Goal: Information Seeking & Learning: Learn about a topic

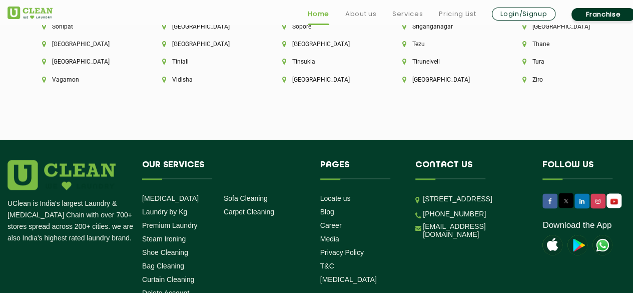
scroll to position [2882, 0]
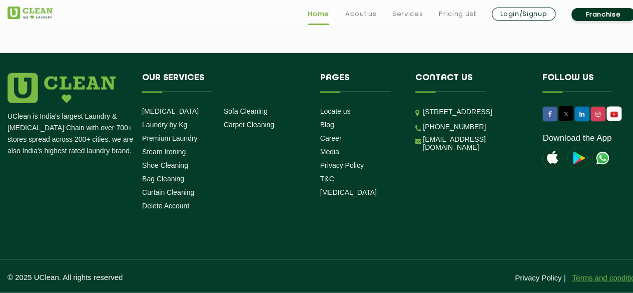
click at [610, 280] on link "Terms and conditions" at bounding box center [607, 277] width 71 height 9
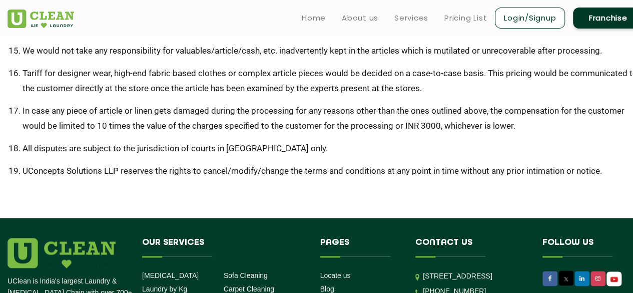
scroll to position [608, 0]
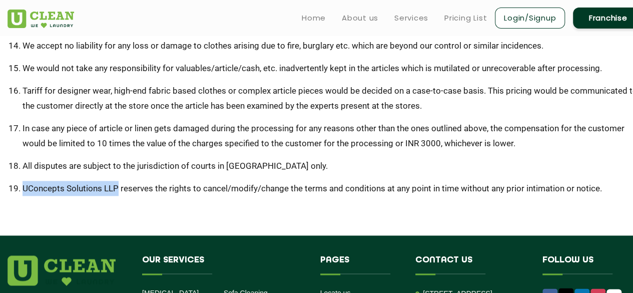
drag, startPoint x: 118, startPoint y: 189, endPoint x: 18, endPoint y: 183, distance: 100.3
click at [23, 183] on li "UConcepts Solutions LLP reserves the rights to cancel/modify/change the terms a…" at bounding box center [333, 188] width 621 height 15
copy li "UConcepts Solutions LLP"
click at [396, 184] on li "UConcepts Solutions LLP reserves the rights to cancel/modify/change the terms a…" at bounding box center [333, 188] width 621 height 15
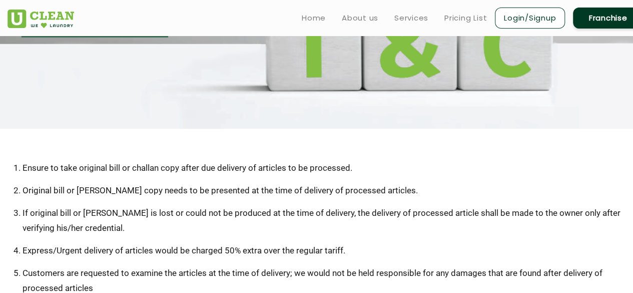
scroll to position [103, 0]
click at [461, 14] on link "Pricing List" at bounding box center [465, 18] width 43 height 12
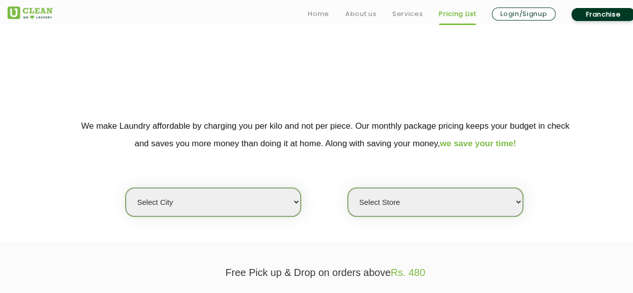
scroll to position [128, 0]
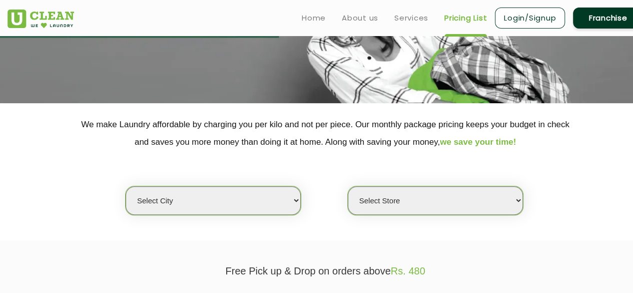
click at [259, 206] on select "Select city [GEOGRAPHIC_DATA] [GEOGRAPHIC_DATA] [GEOGRAPHIC_DATA] [GEOGRAPHIC_D…" at bounding box center [213, 200] width 175 height 29
select select "1"
click at [126, 186] on select "Select city [GEOGRAPHIC_DATA] [GEOGRAPHIC_DATA] [GEOGRAPHIC_DATA] [GEOGRAPHIC_D…" at bounding box center [213, 200] width 175 height 29
click at [431, 205] on select "Select Store [GEOGRAPHIC_DATA] [GEOGRAPHIC_DATA] 2 [GEOGRAPHIC_DATA] [PERSON_NA…" at bounding box center [435, 200] width 175 height 29
select select "582"
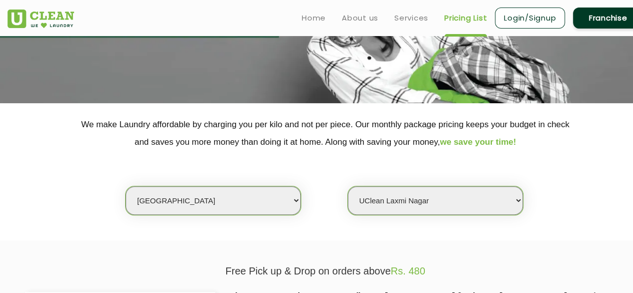
click at [348, 186] on select "Select Store [GEOGRAPHIC_DATA] [GEOGRAPHIC_DATA] 2 [GEOGRAPHIC_DATA] [PERSON_NA…" at bounding box center [435, 200] width 175 height 29
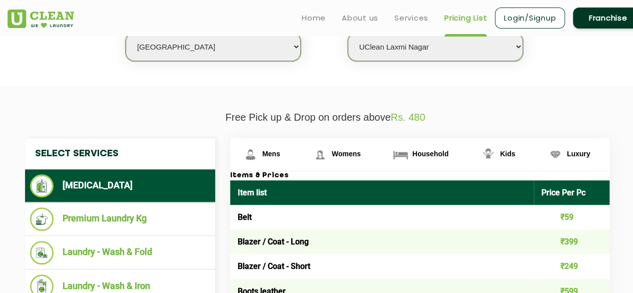
scroll to position [282, 0]
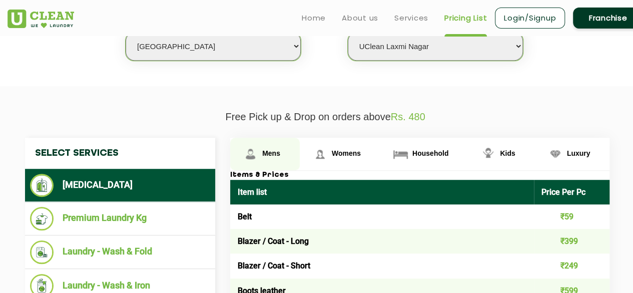
click at [279, 154] on span "Mens" at bounding box center [271, 153] width 18 height 8
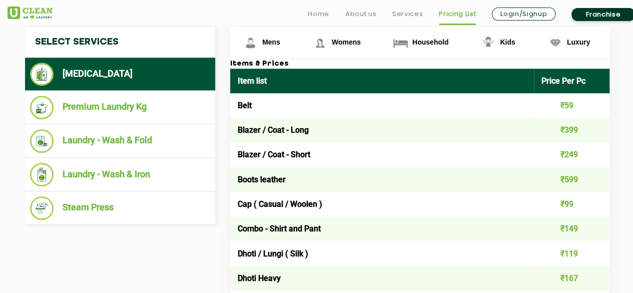
scroll to position [396, 0]
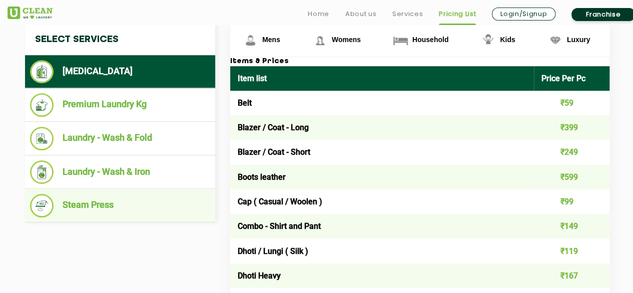
click at [120, 198] on li "Steam Press" at bounding box center [120, 206] width 180 height 24
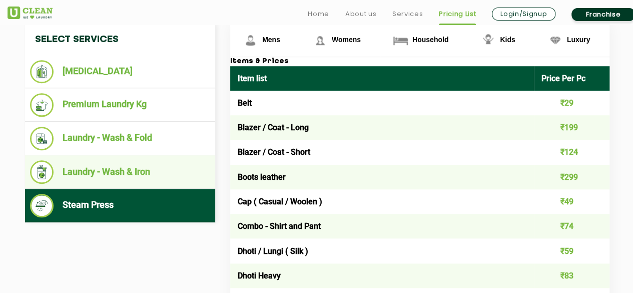
click at [139, 170] on li "Laundry - Wash & Iron" at bounding box center [120, 172] width 180 height 24
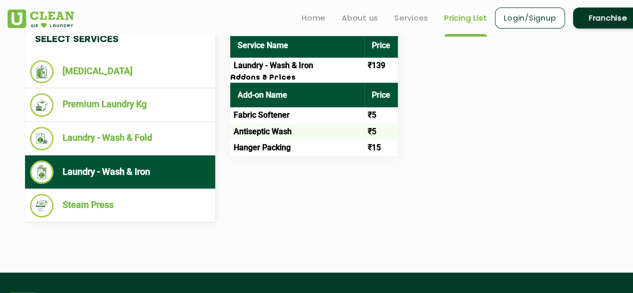
scroll to position [342, 0]
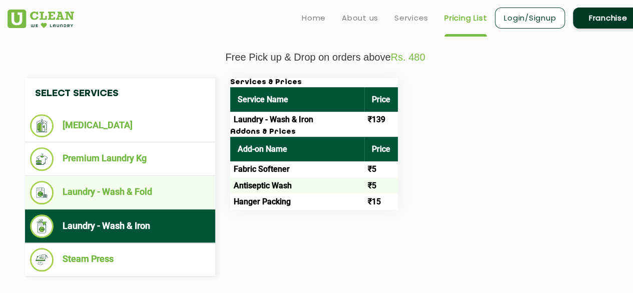
click at [89, 176] on ul "Laundry - Wash & Fold" at bounding box center [120, 193] width 190 height 34
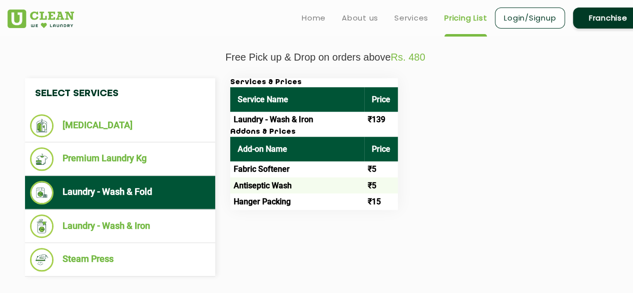
click at [100, 181] on li "Laundry - Wash & Fold" at bounding box center [120, 193] width 180 height 24
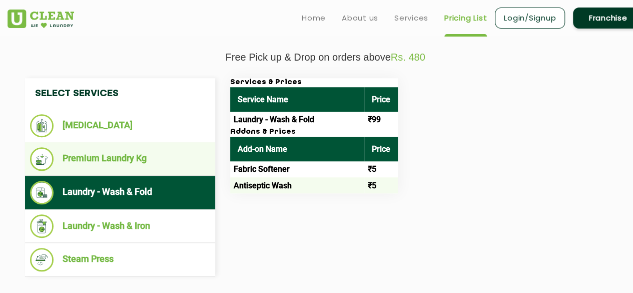
click at [123, 155] on li "Premium Laundry Kg" at bounding box center [120, 159] width 180 height 24
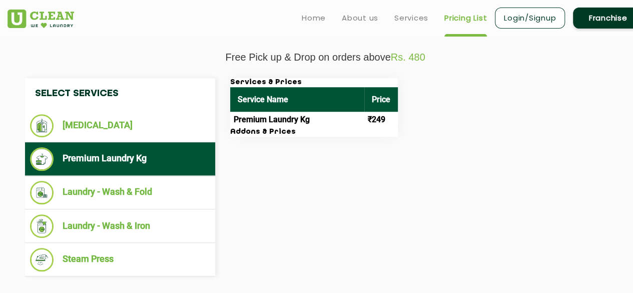
click at [360, 202] on div "Select Services [MEDICAL_DATA] Premium Laundry Kg Laundry - Wash & Fold Laundry…" at bounding box center [326, 177] width 616 height 198
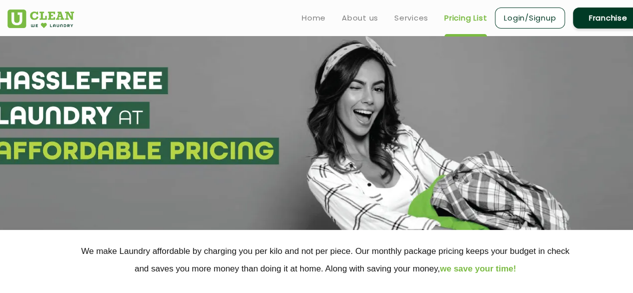
scroll to position [0, 0]
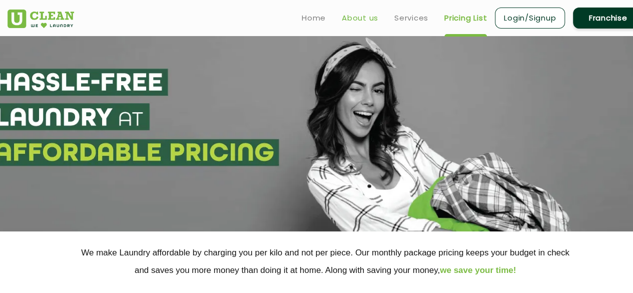
click at [357, 19] on link "About us" at bounding box center [360, 18] width 37 height 12
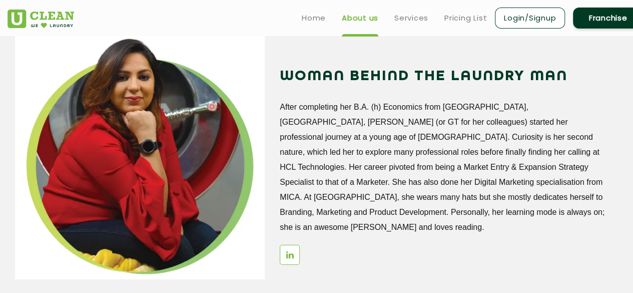
scroll to position [1172, 0]
